Goal: Task Accomplishment & Management: Use online tool/utility

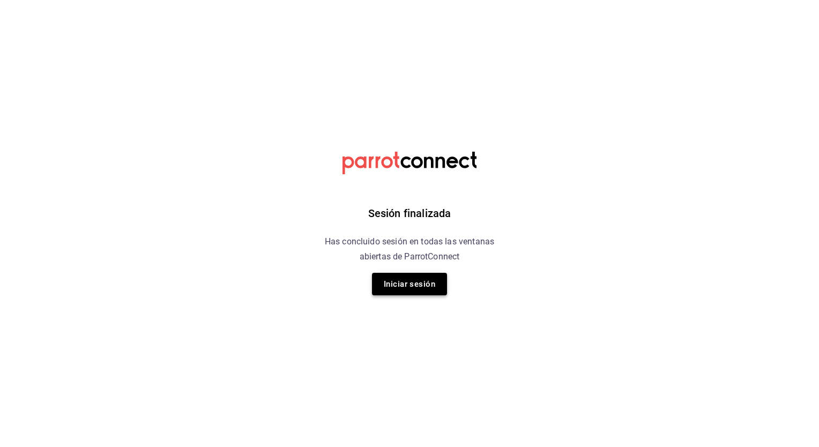
click at [412, 276] on button "Iniciar sesión" at bounding box center [409, 284] width 75 height 23
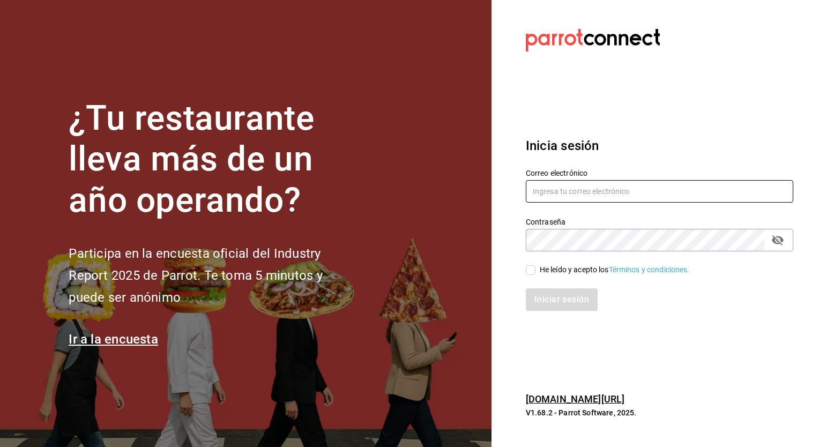
type input "mochomos.mitikah@grupocosteno.com"
click at [522, 268] on div "He leído y acepto los Términos y condiciones." at bounding box center [653, 264] width 280 height 25
click at [528, 269] on input "He leído y acepto los Términos y condiciones." at bounding box center [531, 270] width 10 height 10
checkbox input "true"
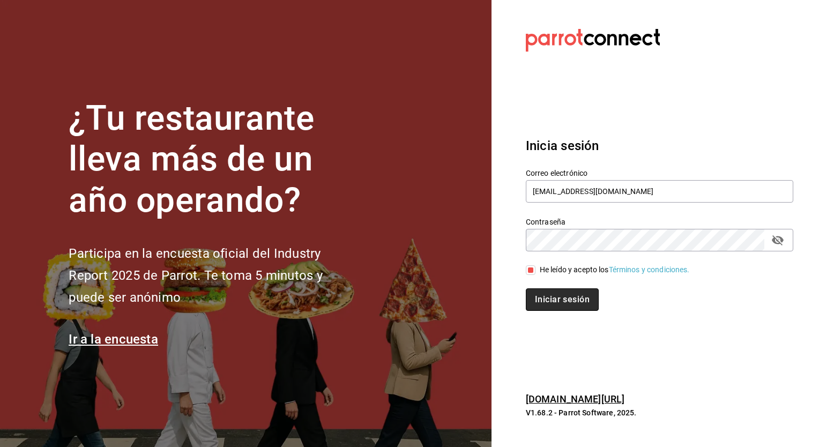
click at [551, 295] on button "Iniciar sesión" at bounding box center [562, 300] width 73 height 23
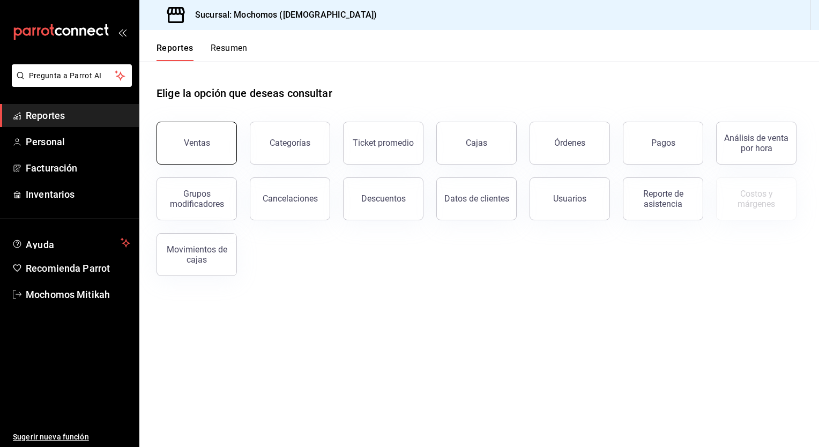
click at [202, 150] on button "Ventas" at bounding box center [197, 143] width 80 height 43
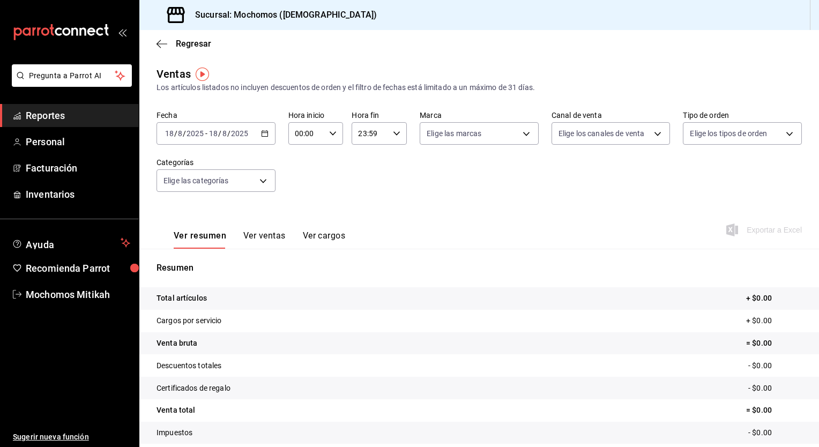
click at [264, 135] on icon "button" at bounding box center [265, 134] width 8 height 8
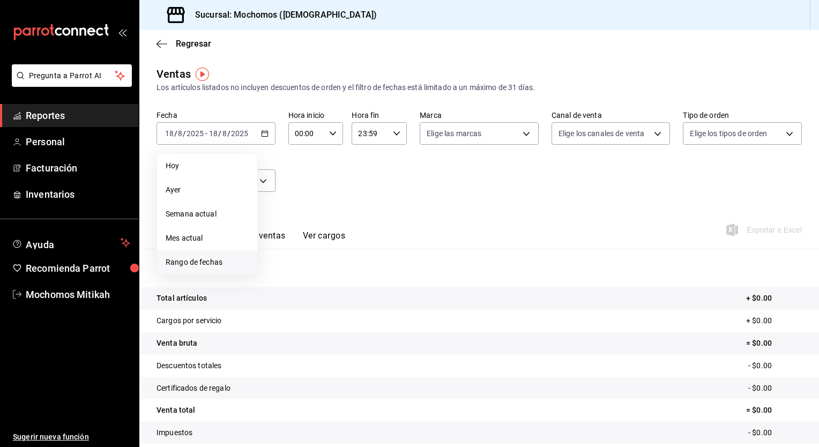
click at [190, 260] on span "Rango de fechas" at bounding box center [207, 262] width 83 height 11
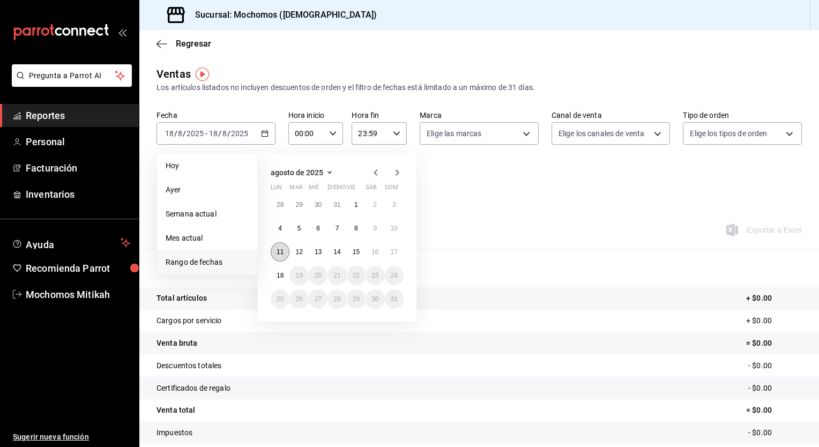
click at [281, 245] on button "11" at bounding box center [280, 251] width 19 height 19
click at [283, 269] on button "18" at bounding box center [280, 275] width 19 height 19
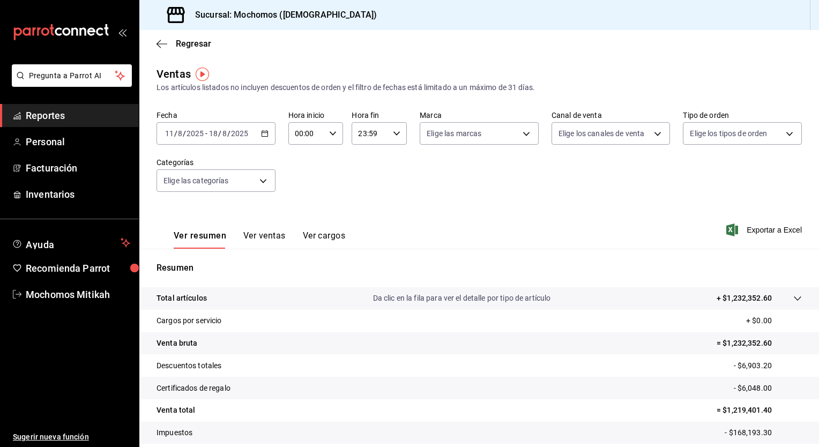
click at [333, 138] on div "00:00 Hora inicio" at bounding box center [316, 133] width 55 height 23
click at [294, 222] on button "05" at bounding box center [300, 218] width 23 height 21
type input "05:00"
click at [333, 156] on button "00" at bounding box center [327, 160] width 23 height 21
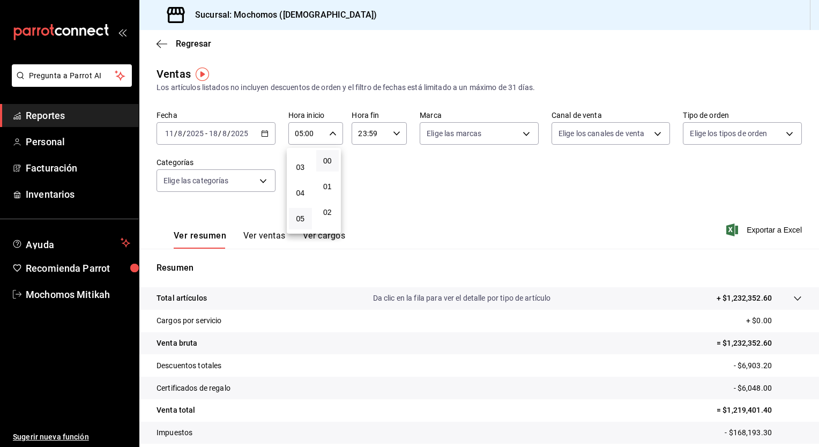
click at [393, 135] on div at bounding box center [409, 223] width 819 height 447
click at [393, 135] on icon "button" at bounding box center [397, 134] width 8 height 8
click at [361, 156] on span "05" at bounding box center [363, 151] width 10 height 9
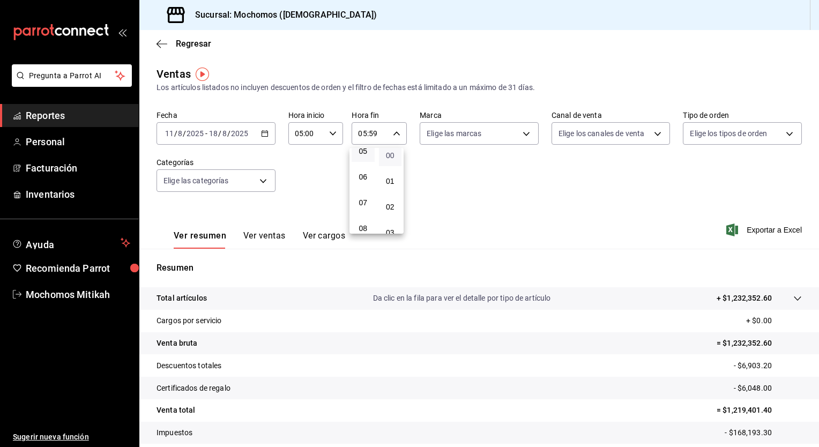
click at [390, 157] on span "00" at bounding box center [391, 155] width 10 height 9
type input "05:00"
click at [445, 180] on div at bounding box center [409, 223] width 819 height 447
click at [730, 231] on span "Exportar a Excel" at bounding box center [765, 230] width 73 height 13
